Goal: Information Seeking & Learning: Learn about a topic

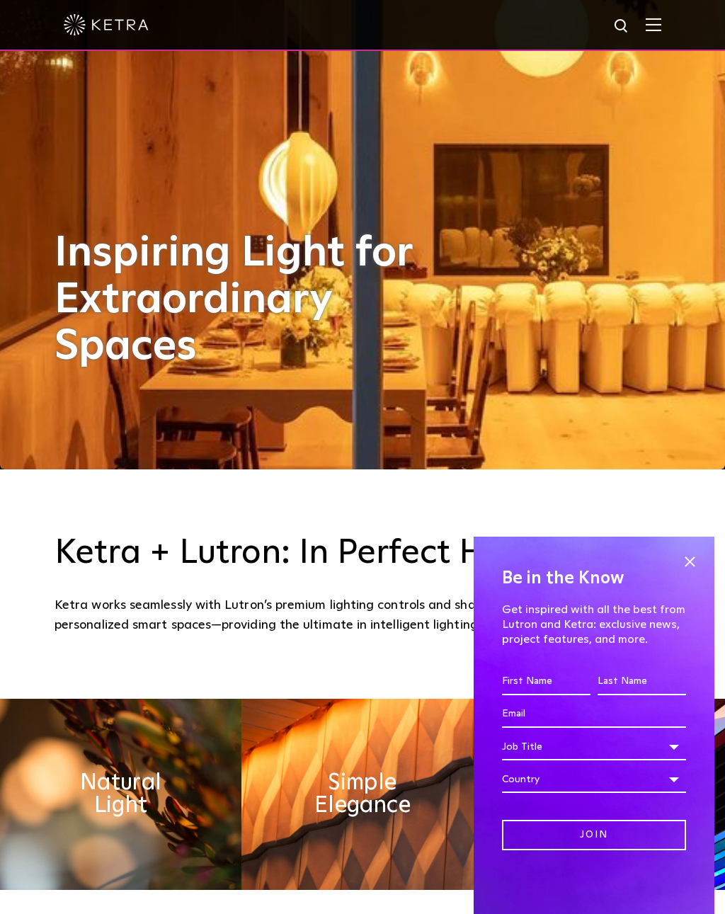
scroll to position [446, 0]
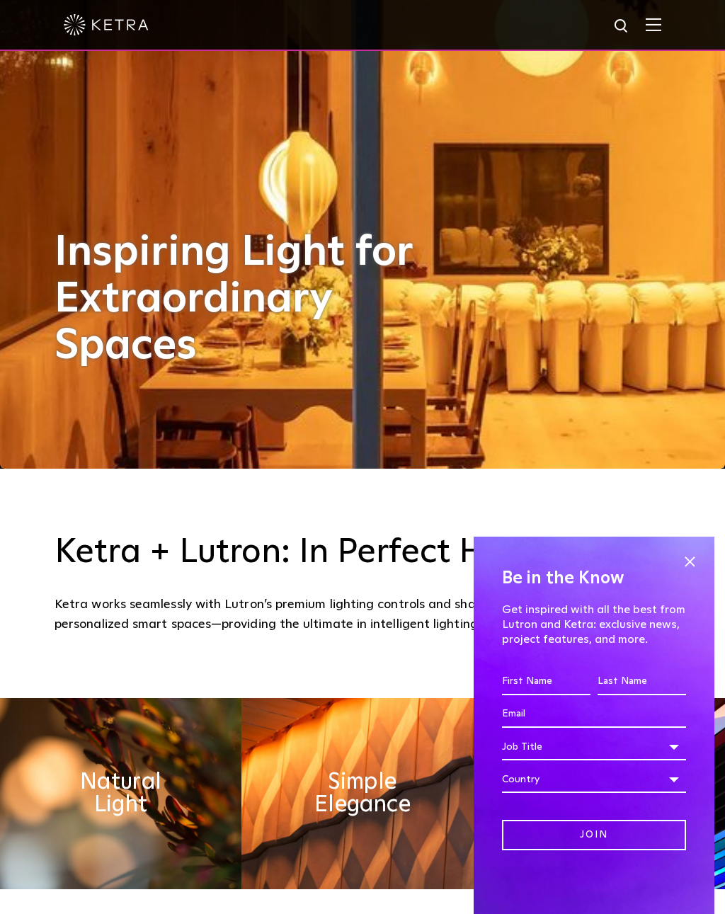
click at [683, 572] on span at bounding box center [689, 561] width 21 height 21
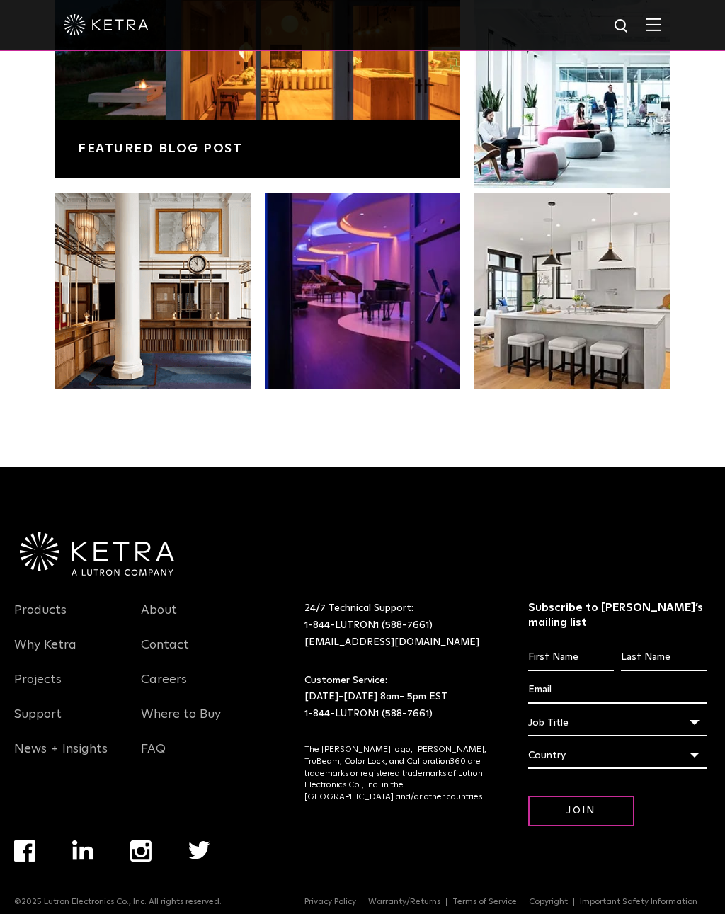
scroll to position [2700, 0]
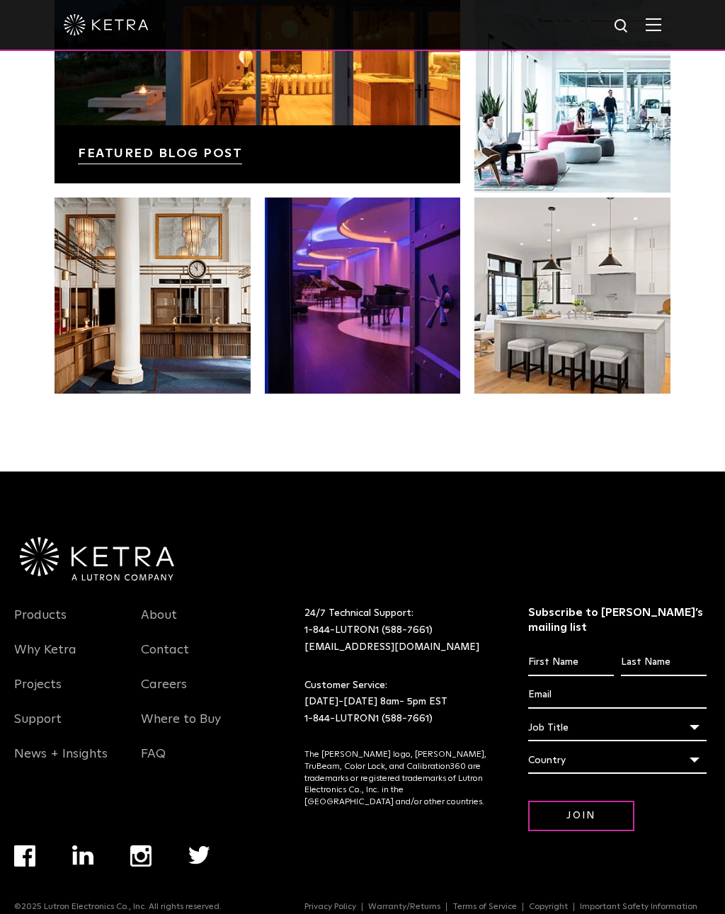
click at [50, 640] on link "Products" at bounding box center [40, 624] width 52 height 33
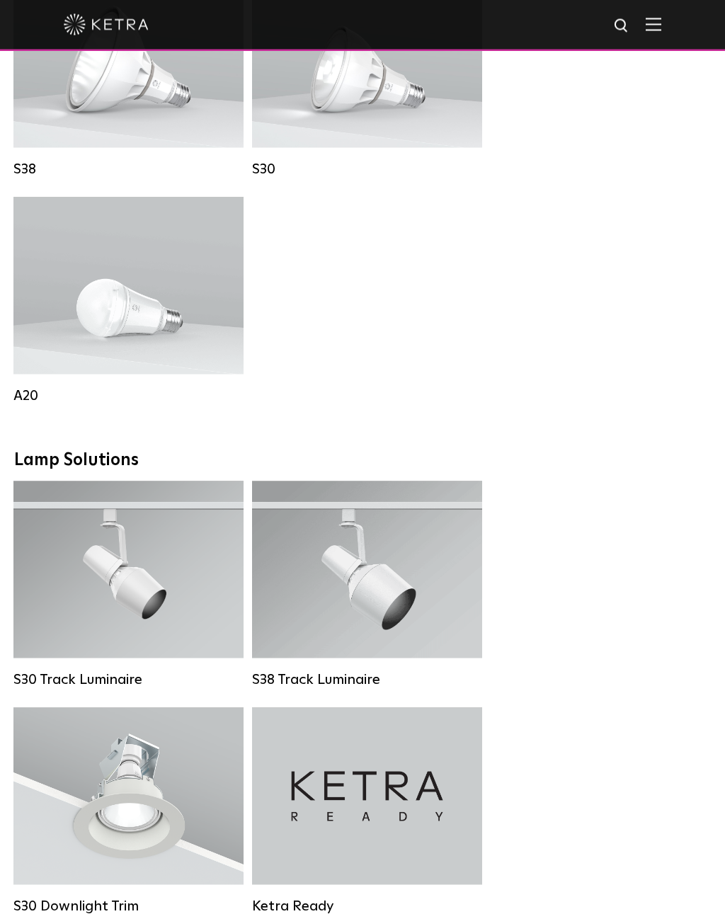
scroll to position [1381, 0]
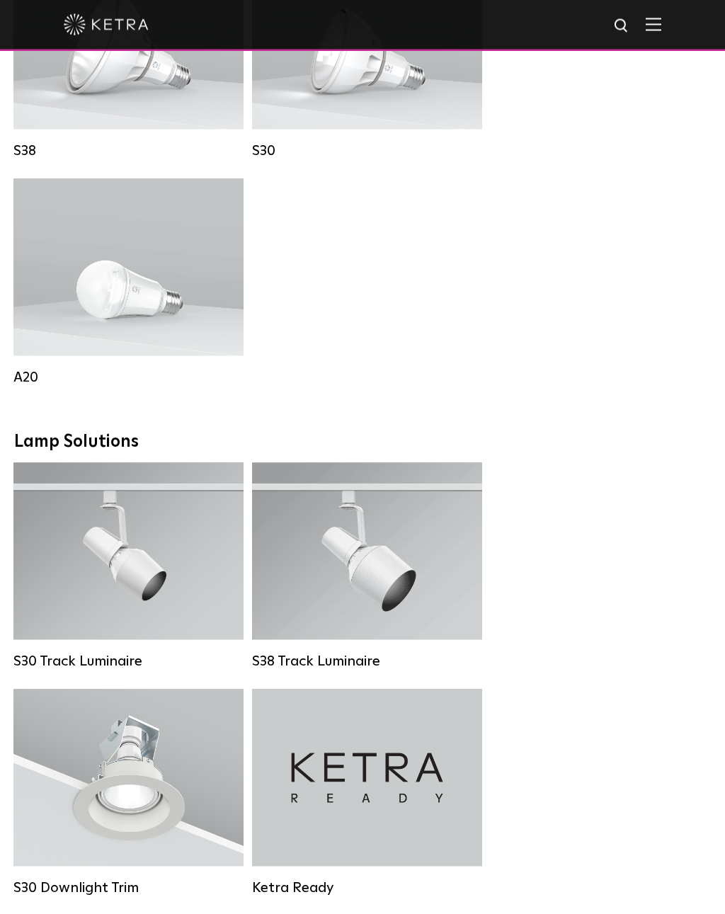
click at [85, 300] on strong "Wattage:" at bounding box center [107, 303] width 47 height 10
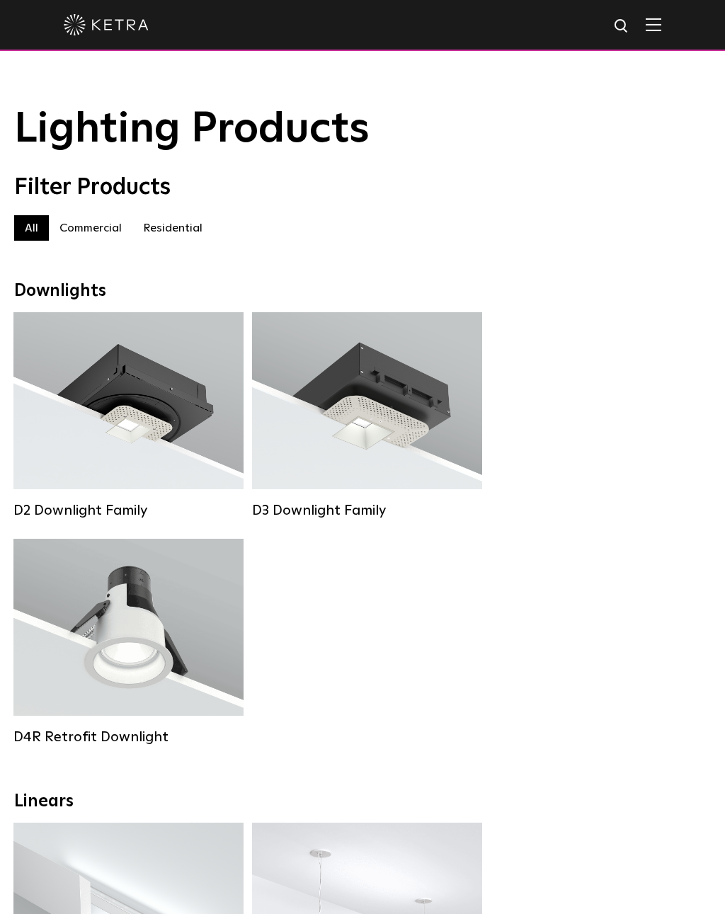
click at [166, 221] on label "Residential" at bounding box center [172, 227] width 81 height 25
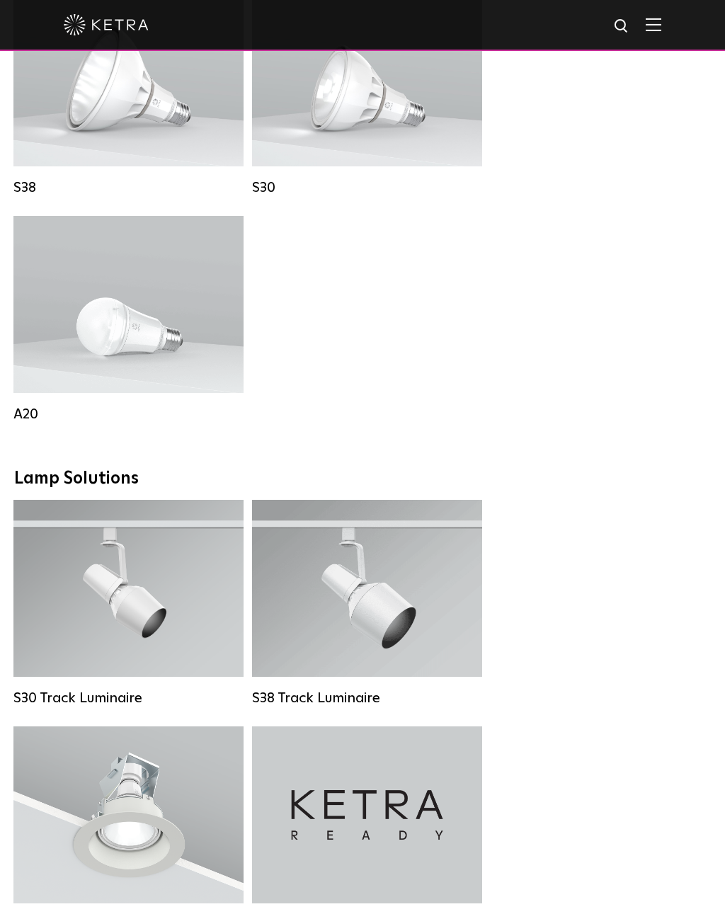
scroll to position [1110, 0]
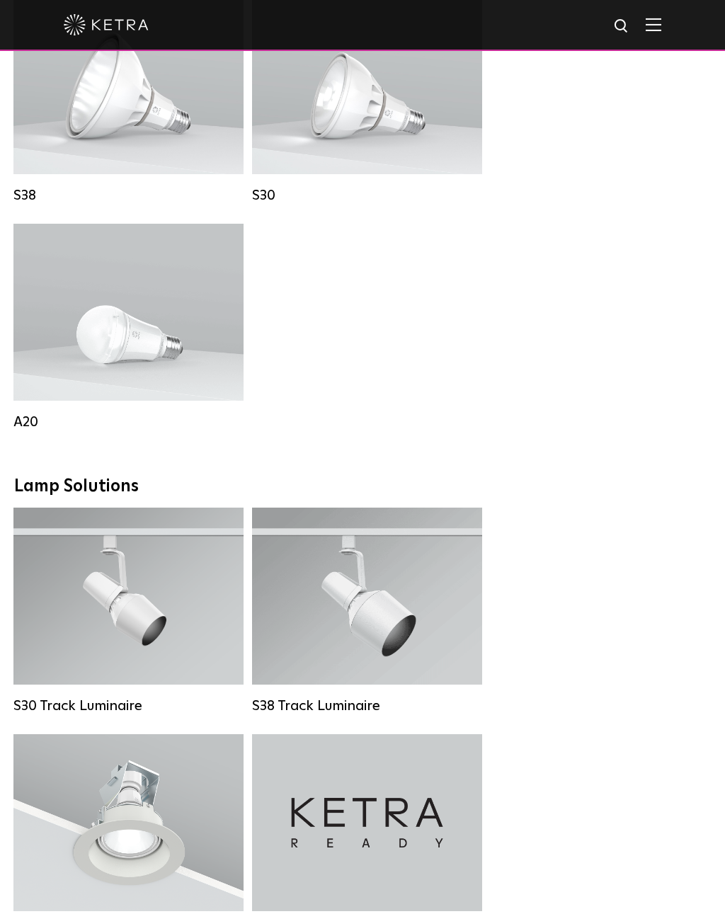
click at [652, 21] on img at bounding box center [654, 24] width 16 height 13
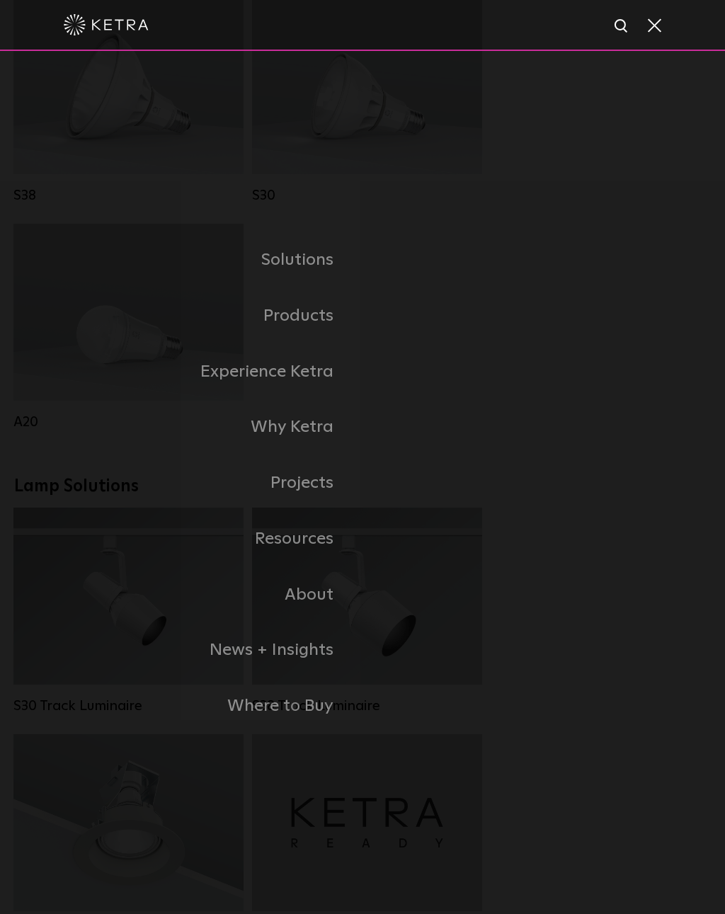
click at [0, 0] on link "Home" at bounding box center [0, 0] width 0 height 0
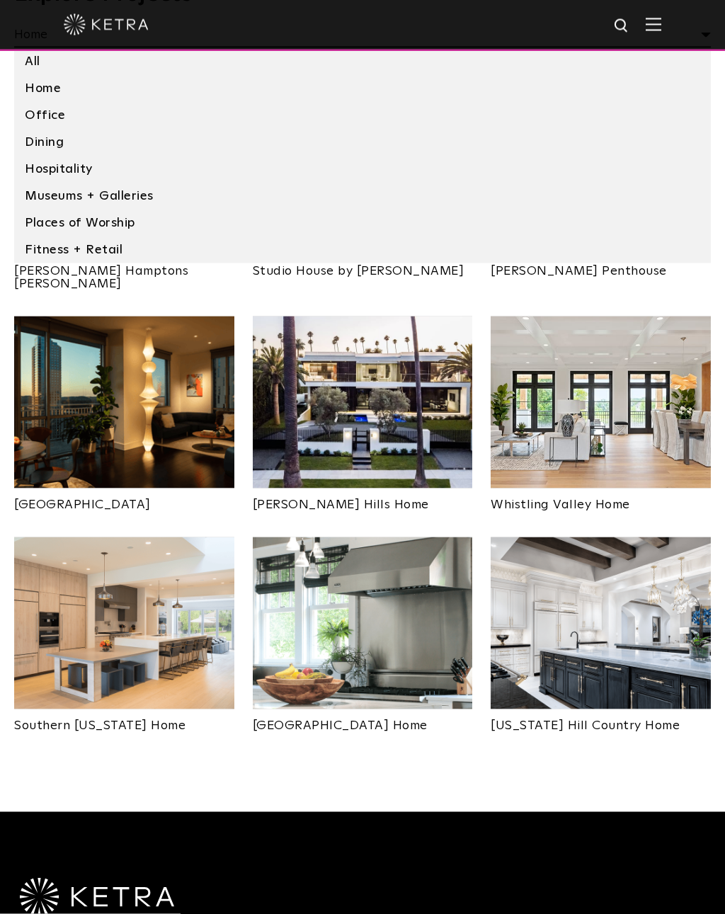
scroll to position [567, 0]
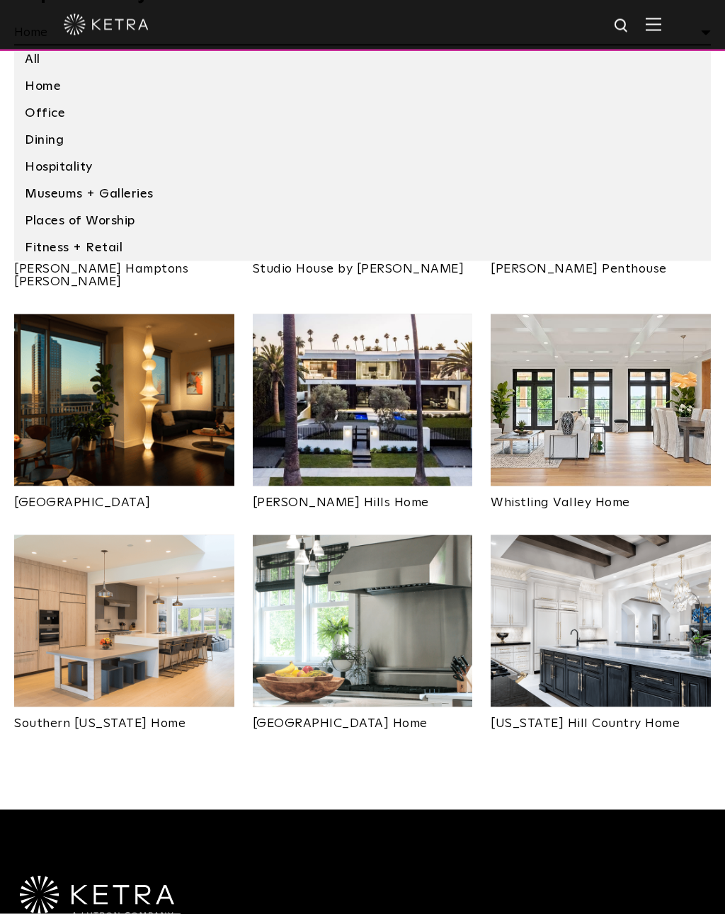
click at [137, 652] on img at bounding box center [124, 621] width 220 height 172
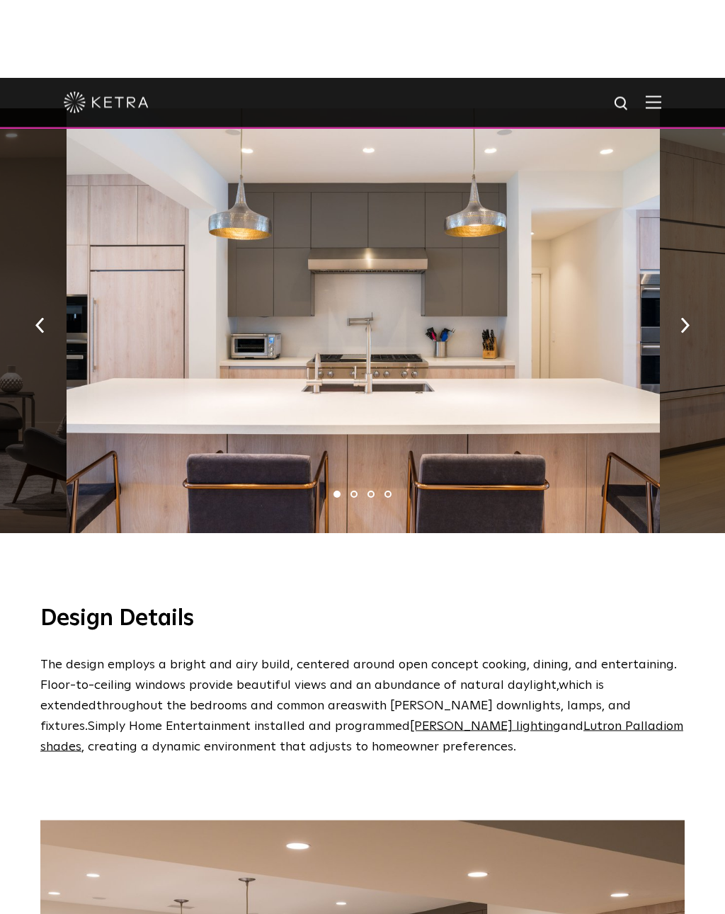
scroll to position [628, 0]
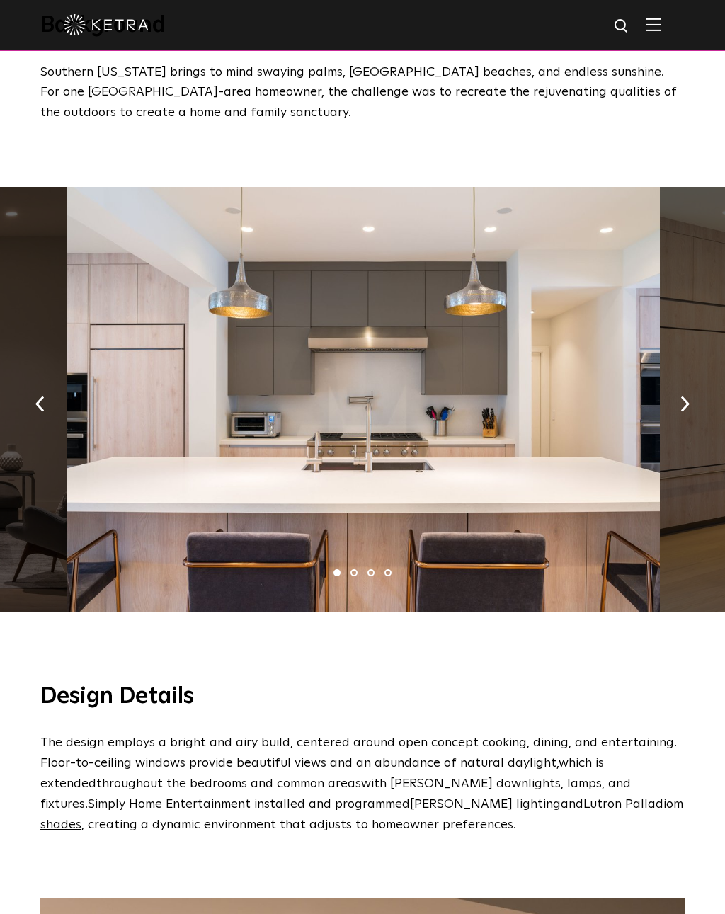
click at [681, 399] on img "button" at bounding box center [685, 404] width 9 height 16
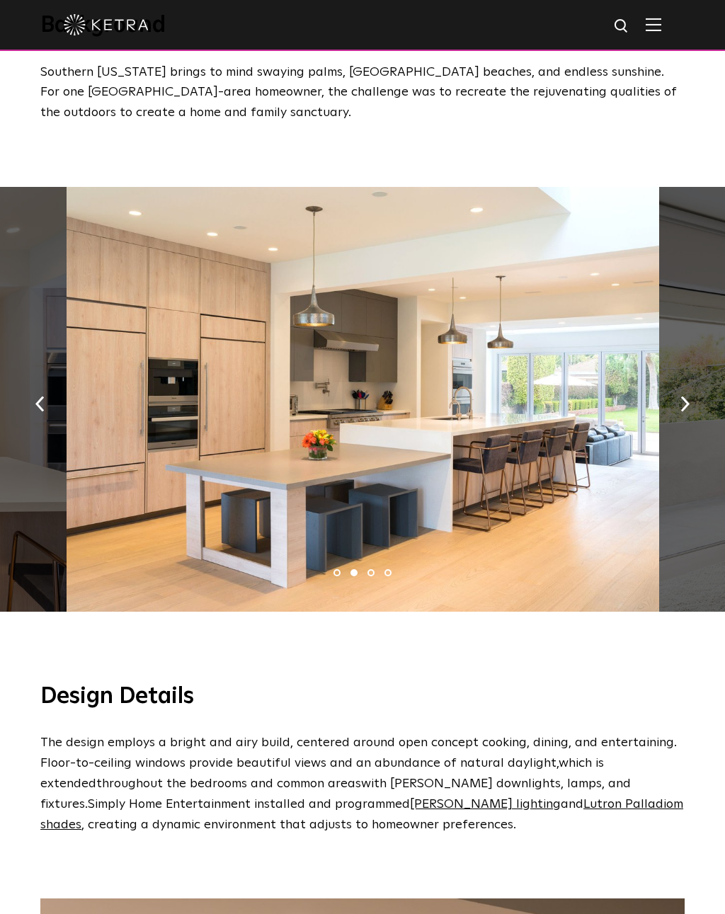
click at [688, 397] on img "button" at bounding box center [685, 404] width 9 height 16
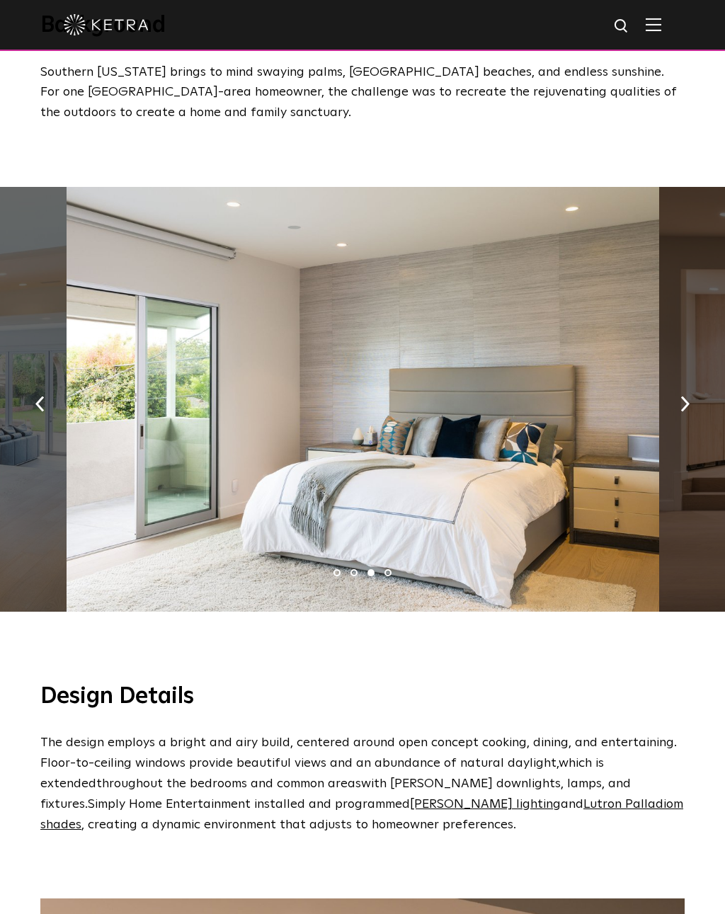
click at [684, 398] on img "button" at bounding box center [685, 404] width 9 height 16
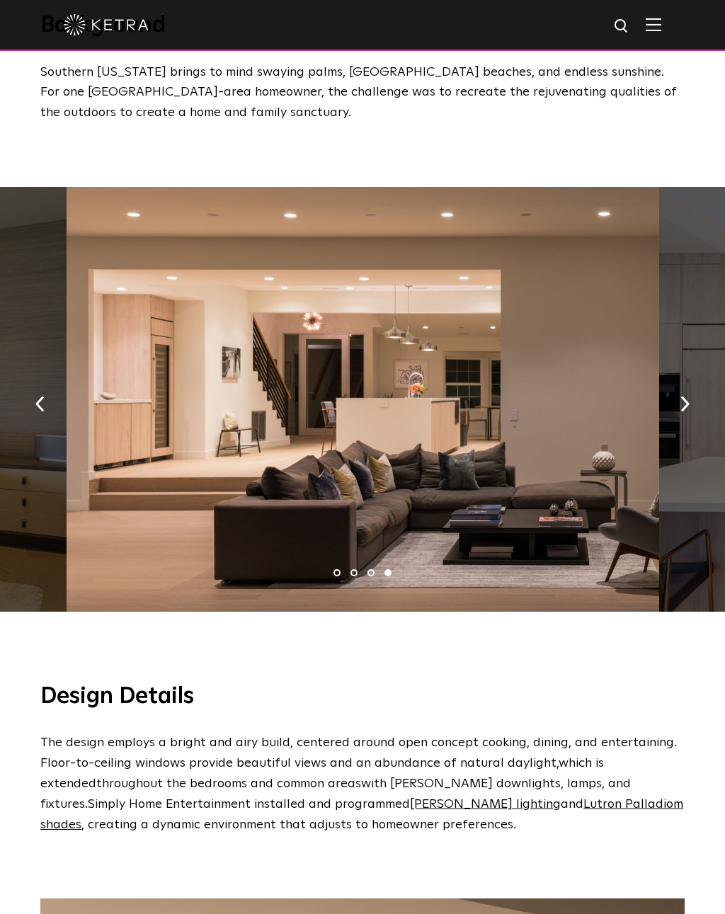
click at [676, 401] on button "button" at bounding box center [685, 402] width 30 height 49
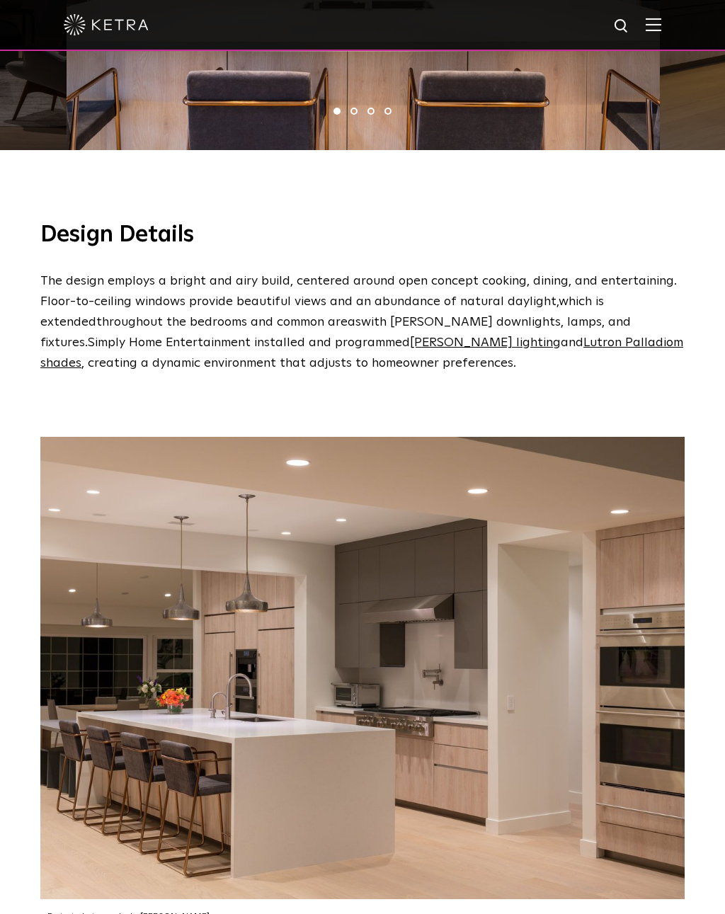
scroll to position [997, 0]
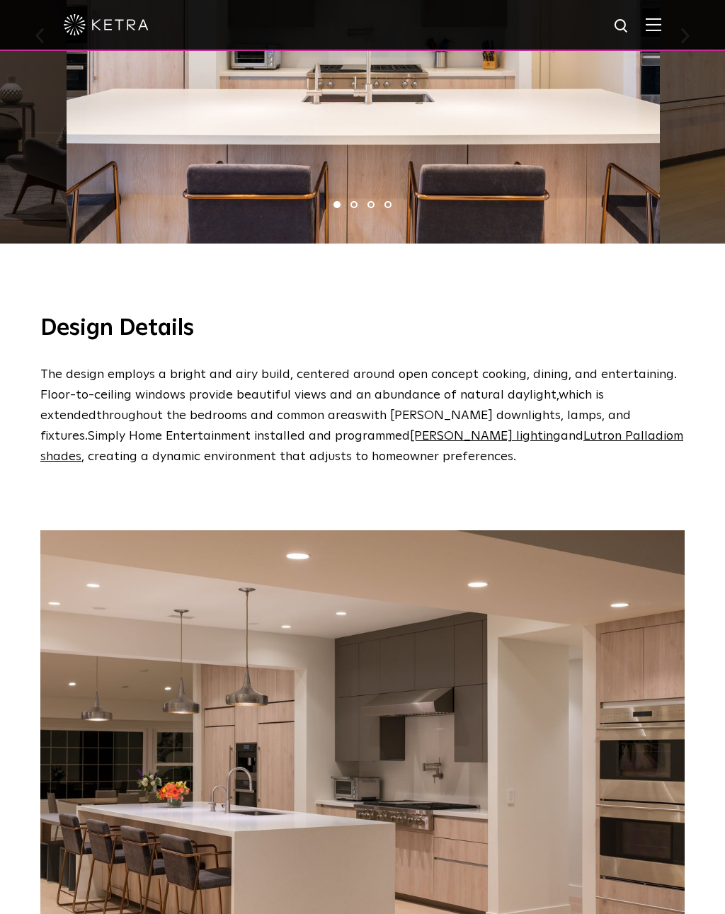
click at [521, 430] on link "Lutron Palladiom shades" at bounding box center [361, 446] width 643 height 33
click at [115, 20] on img at bounding box center [106, 24] width 85 height 21
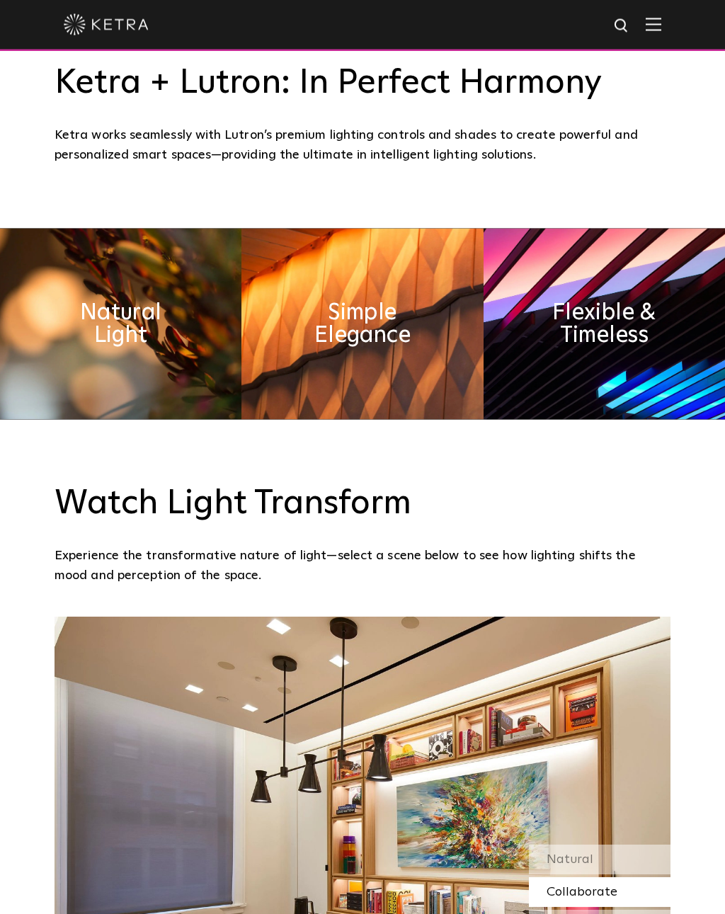
scroll to position [817, 0]
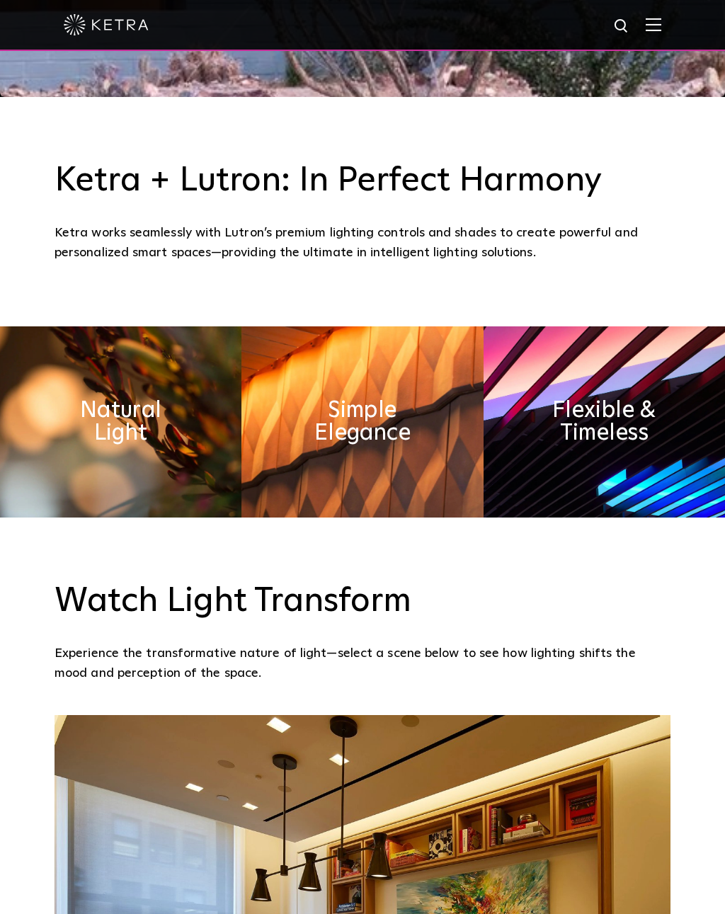
click at [390, 445] on h2 "Simple Elegance" at bounding box center [362, 421] width 121 height 45
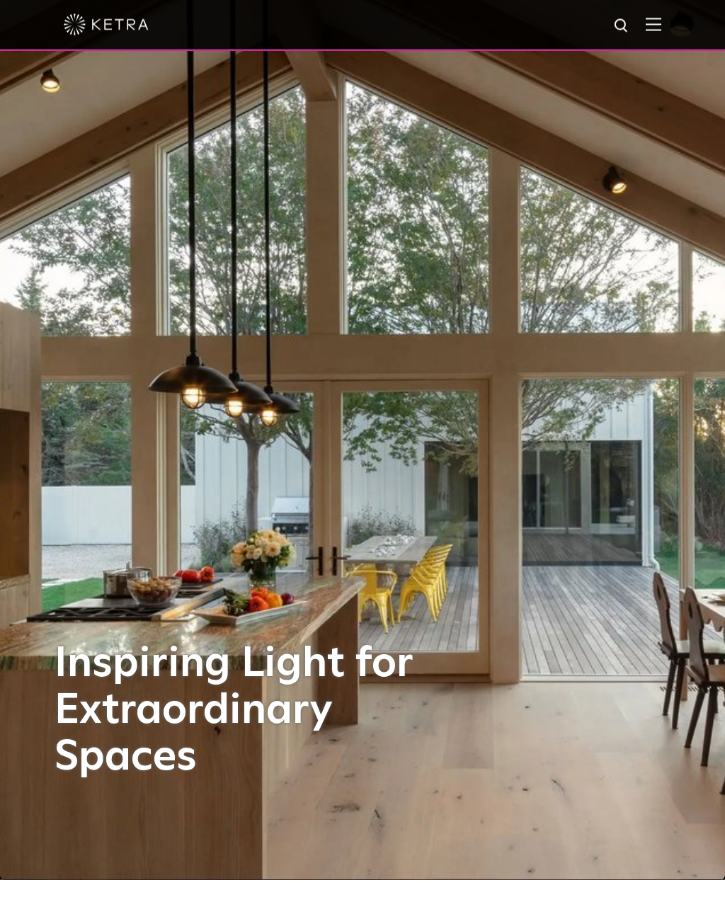
scroll to position [0, 0]
